Goal: Task Accomplishment & Management: Complete application form

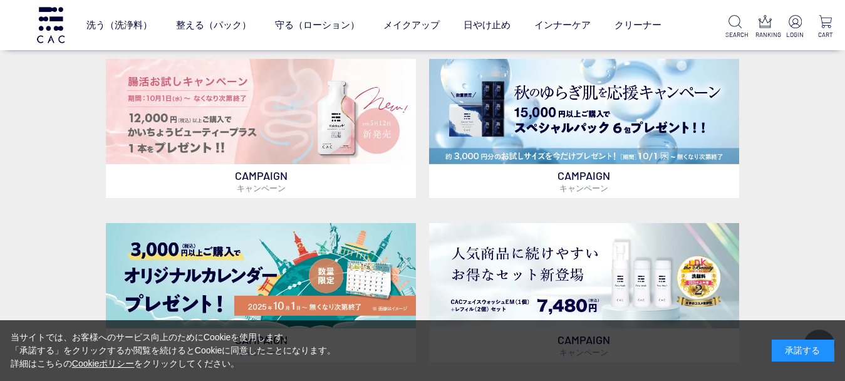
scroll to position [352, 0]
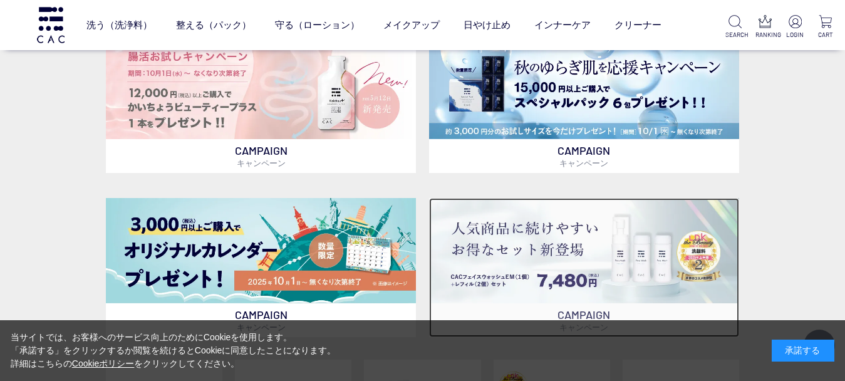
click at [674, 255] on img at bounding box center [584, 250] width 311 height 105
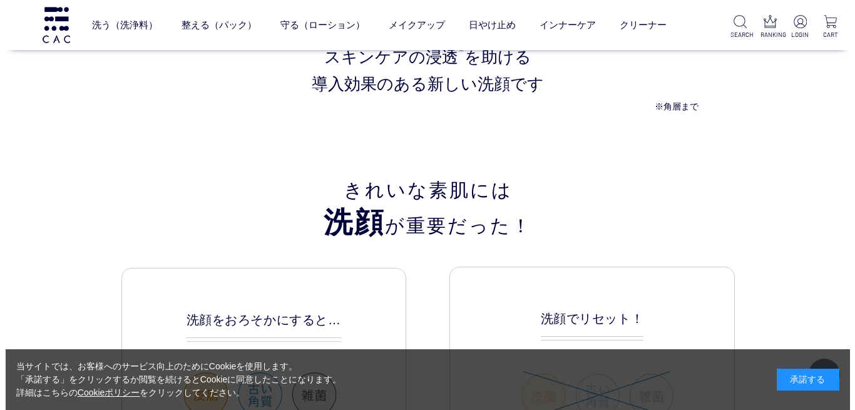
scroll to position [738, 0]
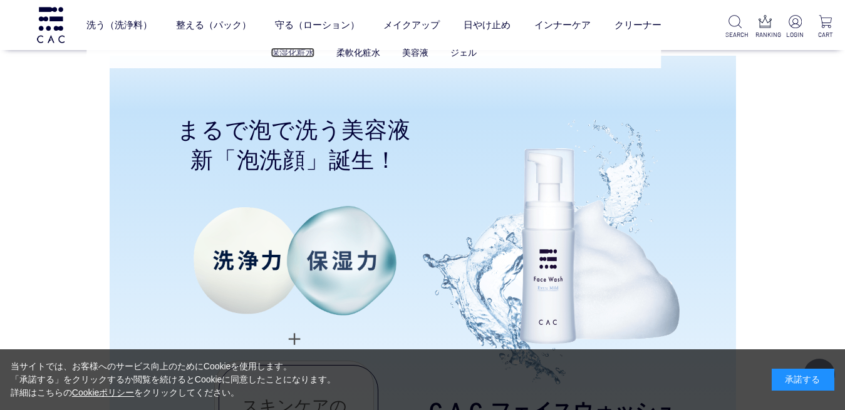
click at [301, 49] on link "保湿化粧水" at bounding box center [293, 53] width 44 height 10
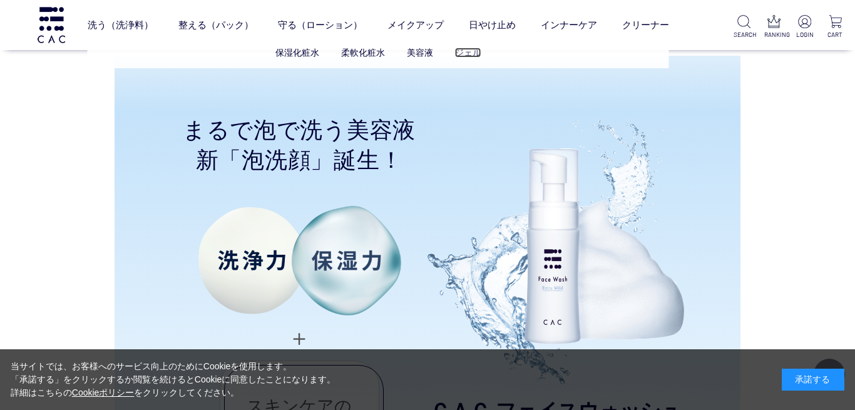
click at [465, 55] on link "ジェル" at bounding box center [468, 53] width 26 height 10
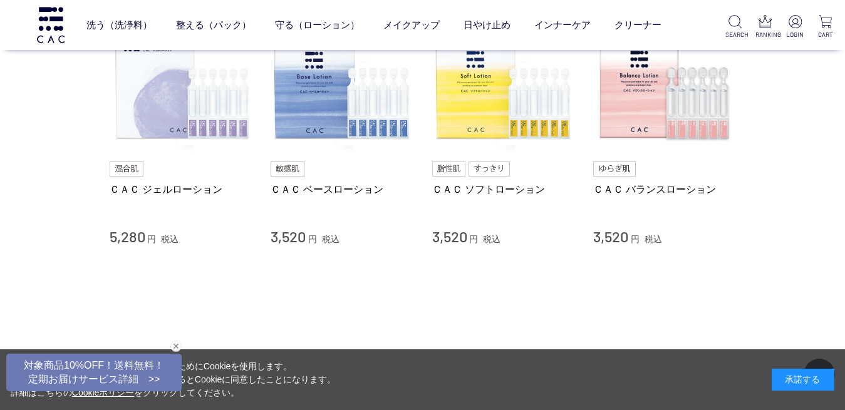
scroll to position [106, 0]
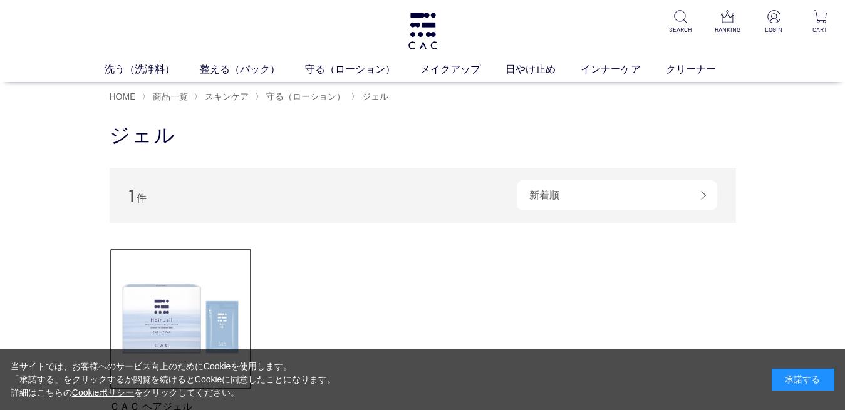
click at [225, 317] on img at bounding box center [181, 319] width 143 height 143
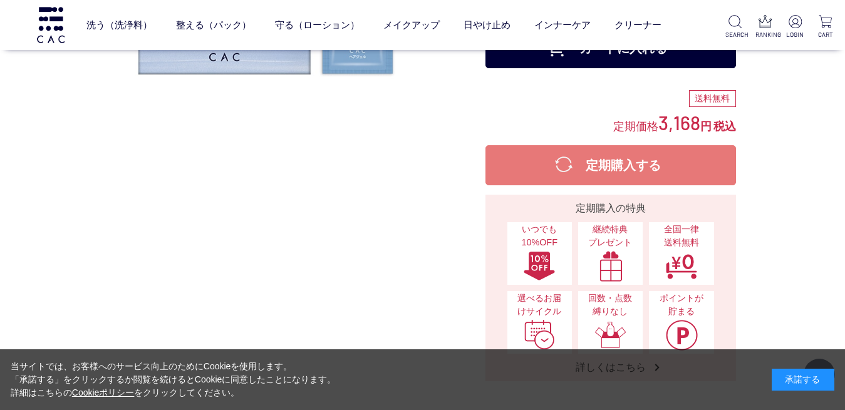
scroll to position [21, 0]
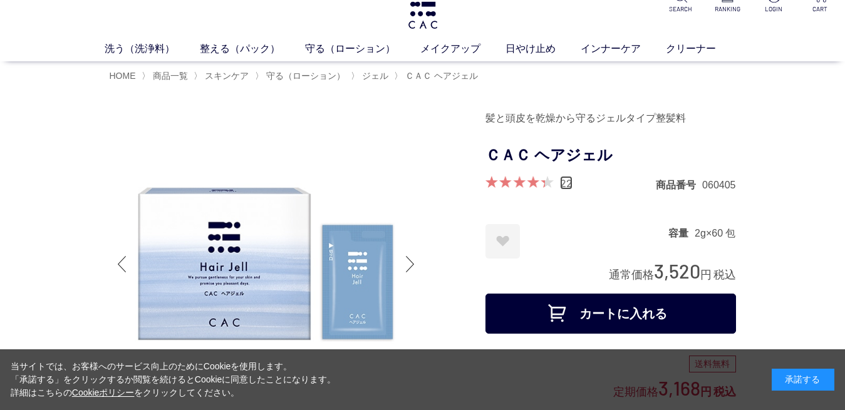
click at [569, 190] on link "22" at bounding box center [566, 183] width 13 height 14
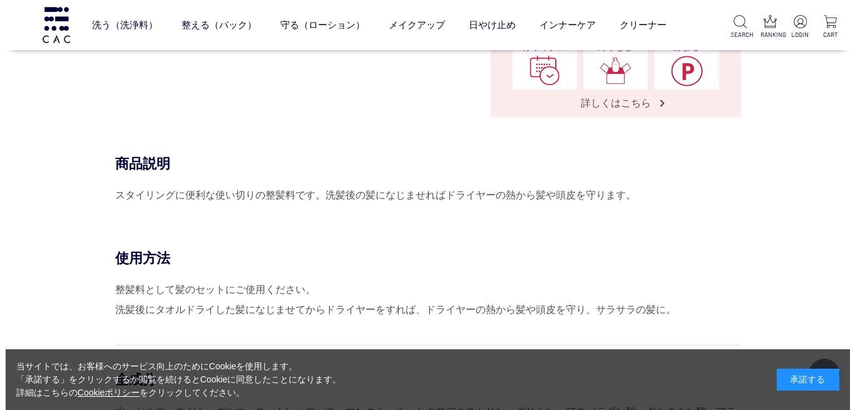
scroll to position [827, 0]
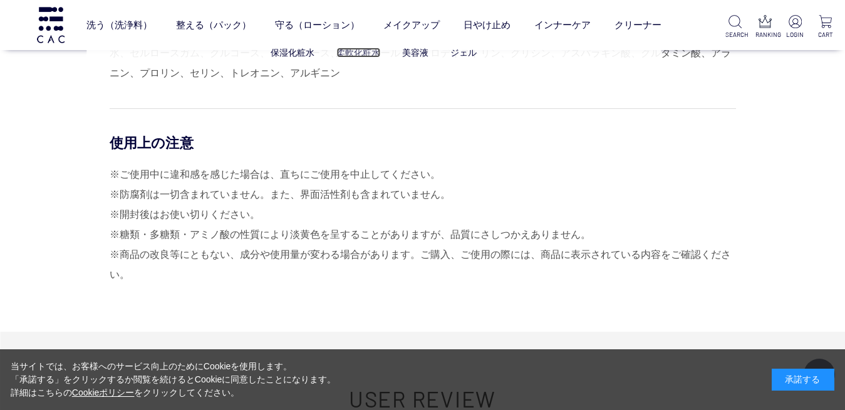
click at [358, 53] on link "柔軟化粧水" at bounding box center [358, 53] width 44 height 10
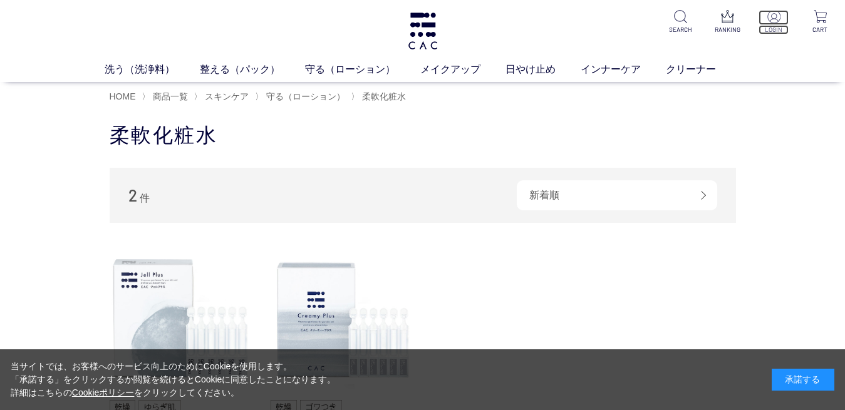
click at [773, 24] on p at bounding box center [772, 17] width 29 height 15
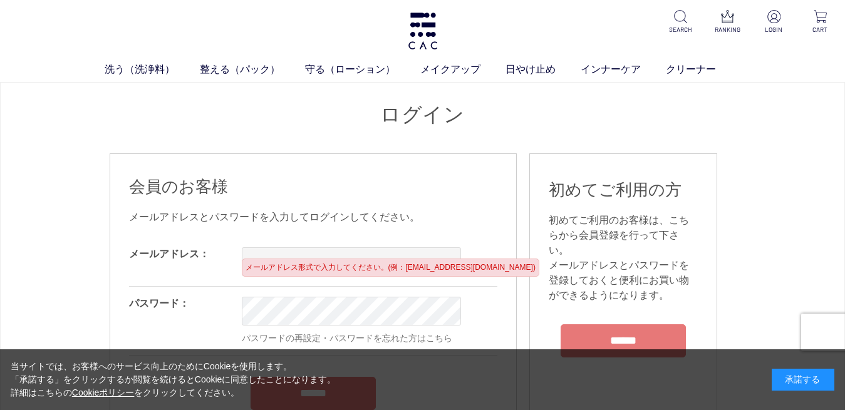
scroll to position [110, 0]
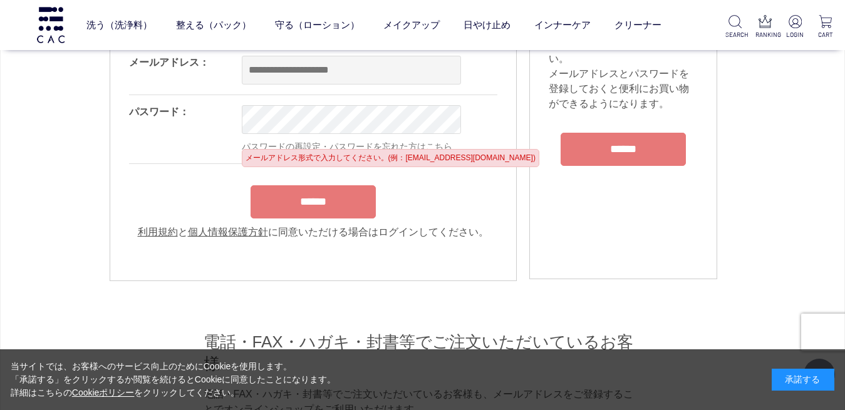
click at [403, 85] on input "email" at bounding box center [351, 70] width 219 height 29
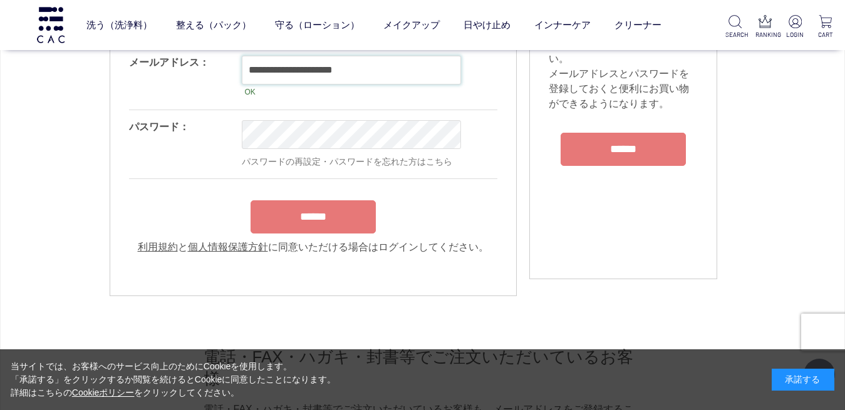
click at [404, 85] on input "**********" at bounding box center [351, 70] width 219 height 29
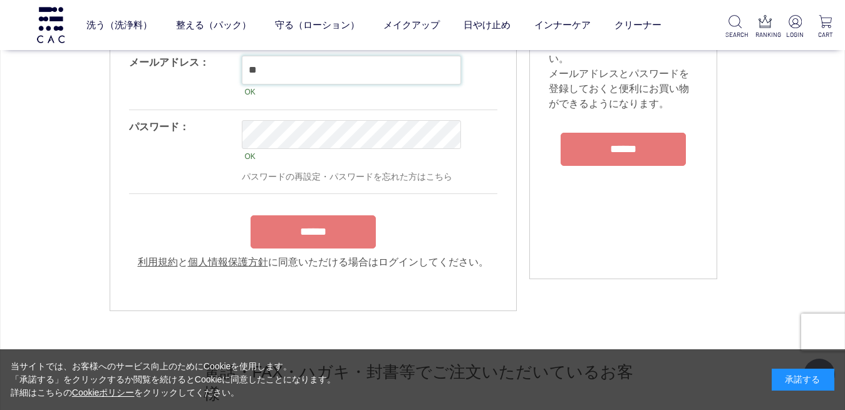
type input "*"
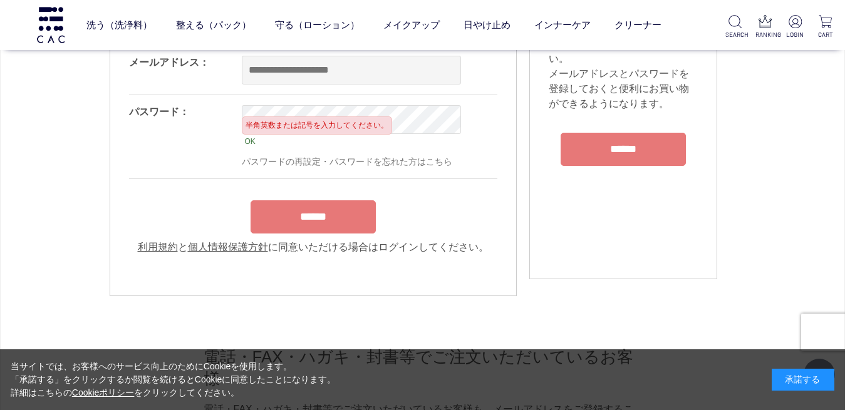
click at [597, 166] on input "******" at bounding box center [622, 149] width 125 height 33
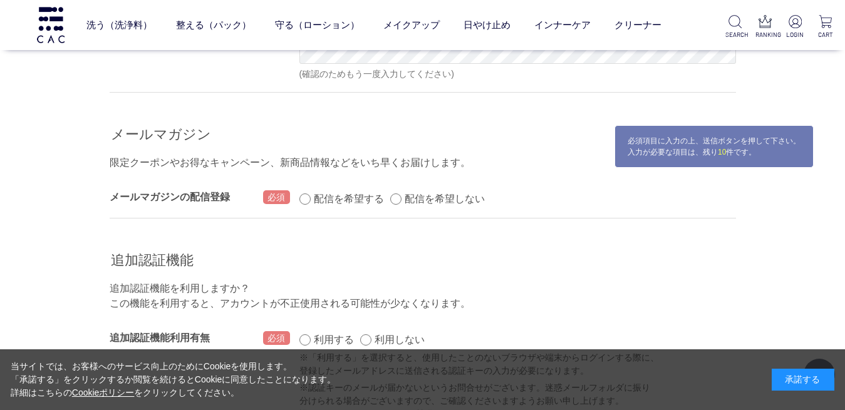
scroll to position [1584, 0]
